Goal: Navigation & Orientation: Find specific page/section

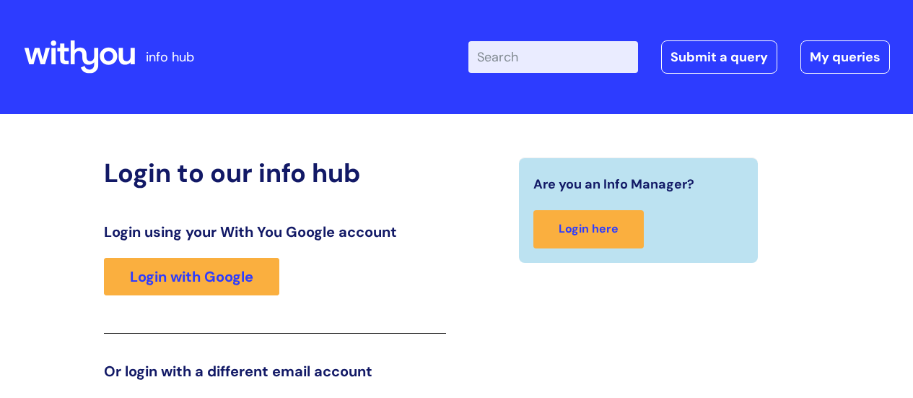
scroll to position [220, 0]
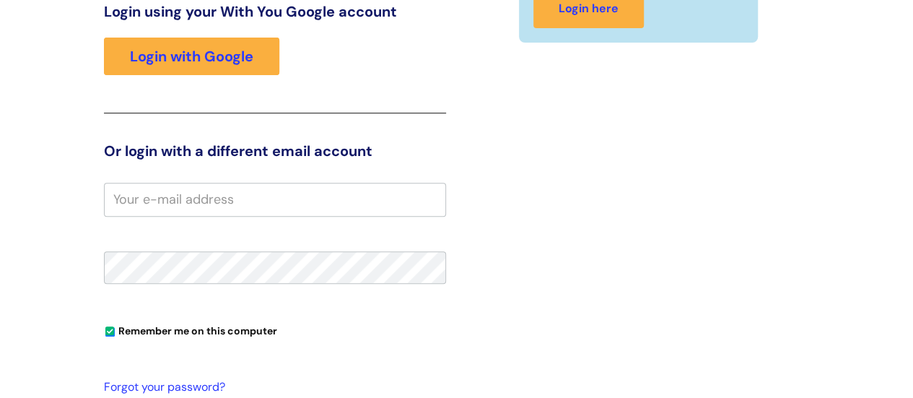
type input "gemma.[PERSON_NAME]"
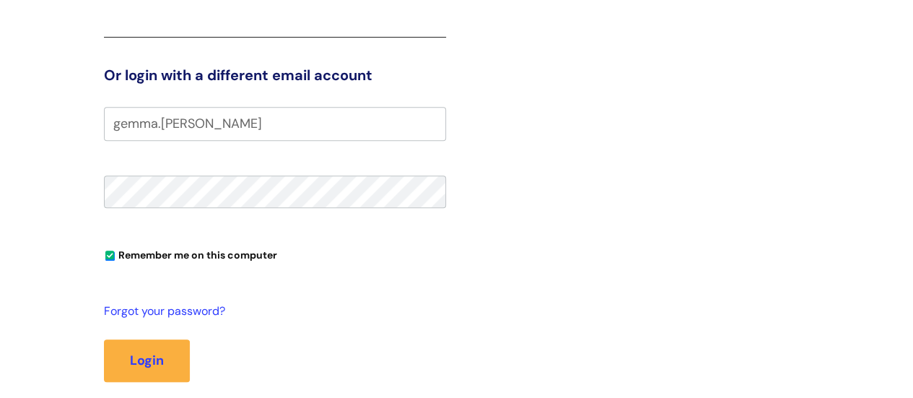
scroll to position [365, 0]
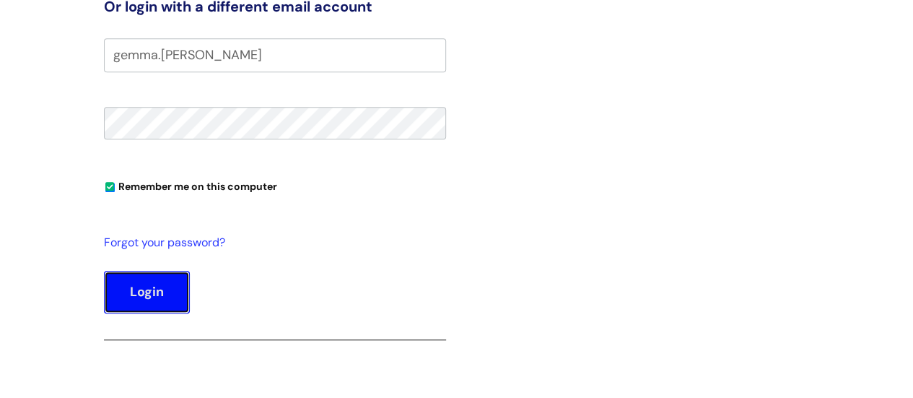
click at [153, 289] on button "Login" at bounding box center [147, 292] width 86 height 42
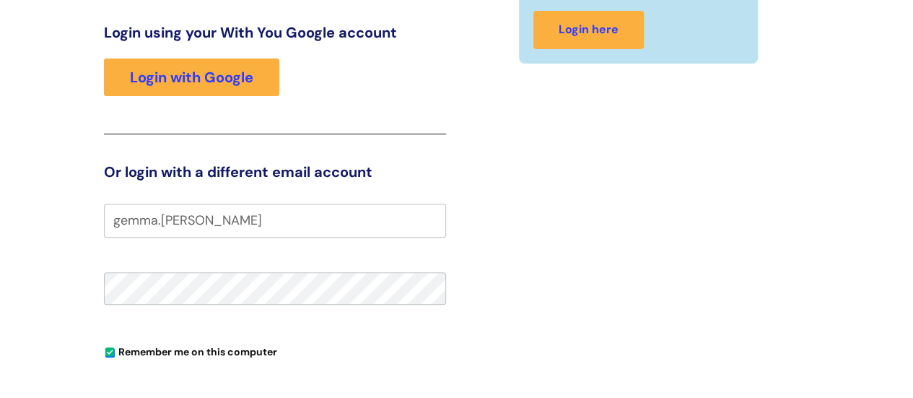
scroll to position [76, 0]
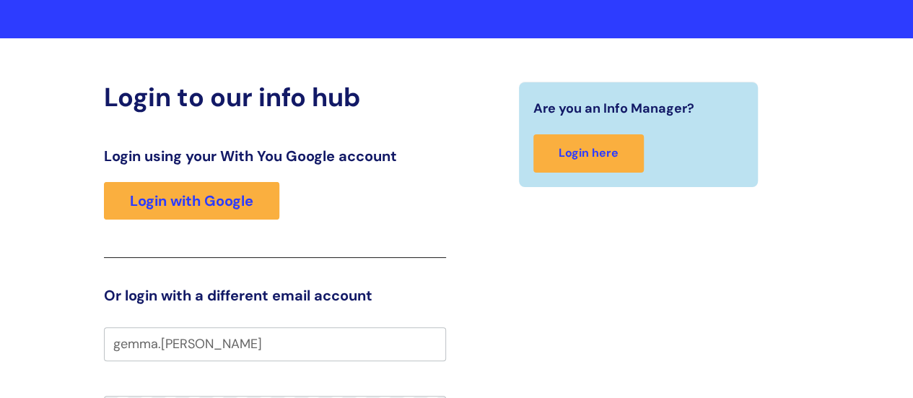
click at [185, 227] on div "Login using your With You Google account Login with Google" at bounding box center [275, 202] width 342 height 110
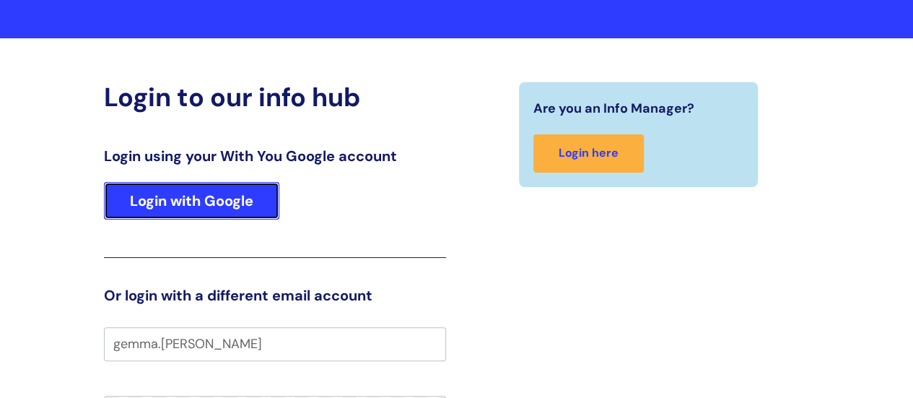
click at [186, 208] on link "Login with Google" at bounding box center [191, 201] width 175 height 38
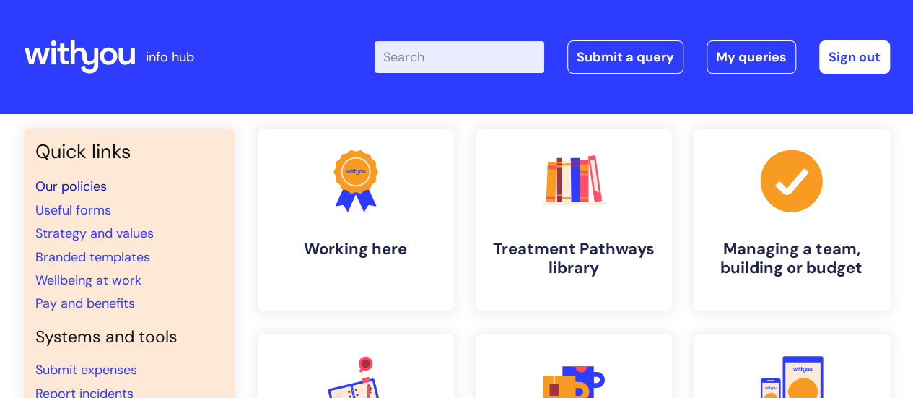
click at [88, 184] on link "Our policies" at bounding box center [70, 186] width 71 height 17
click at [52, 193] on link "Our policies" at bounding box center [70, 186] width 71 height 17
